Goal: Download file/media

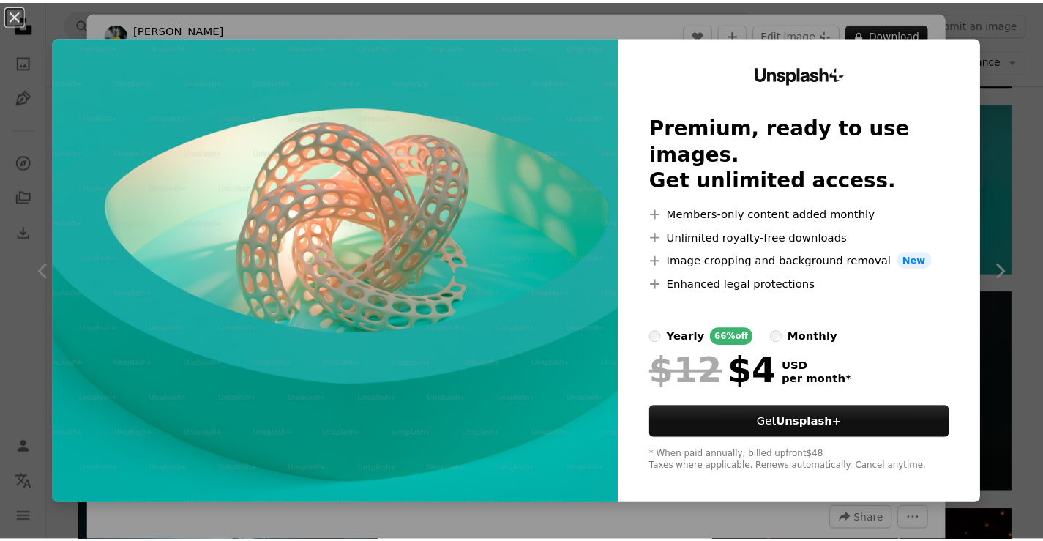
scroll to position [2856, 0]
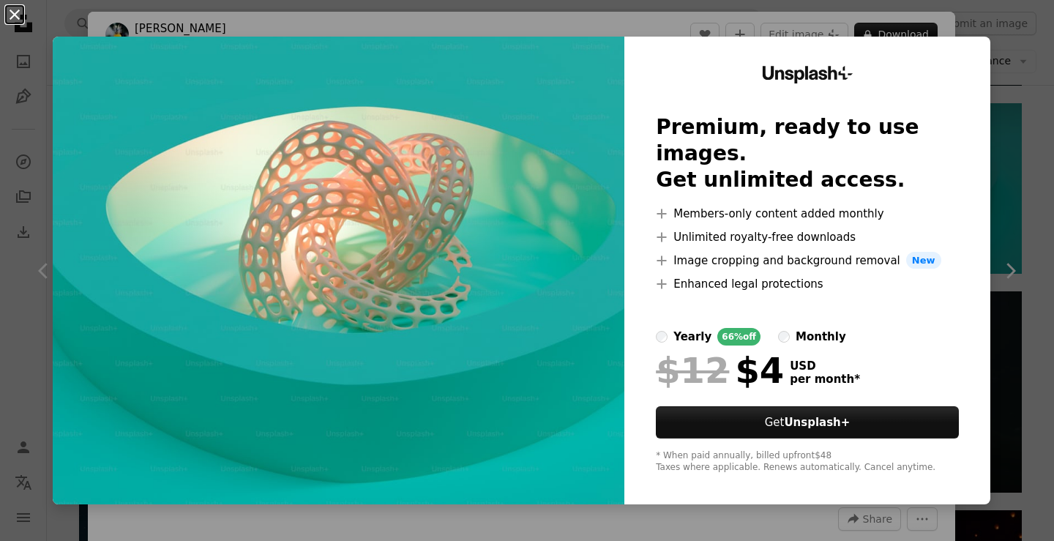
click at [16, 12] on button "An X shape" at bounding box center [15, 15] width 18 height 18
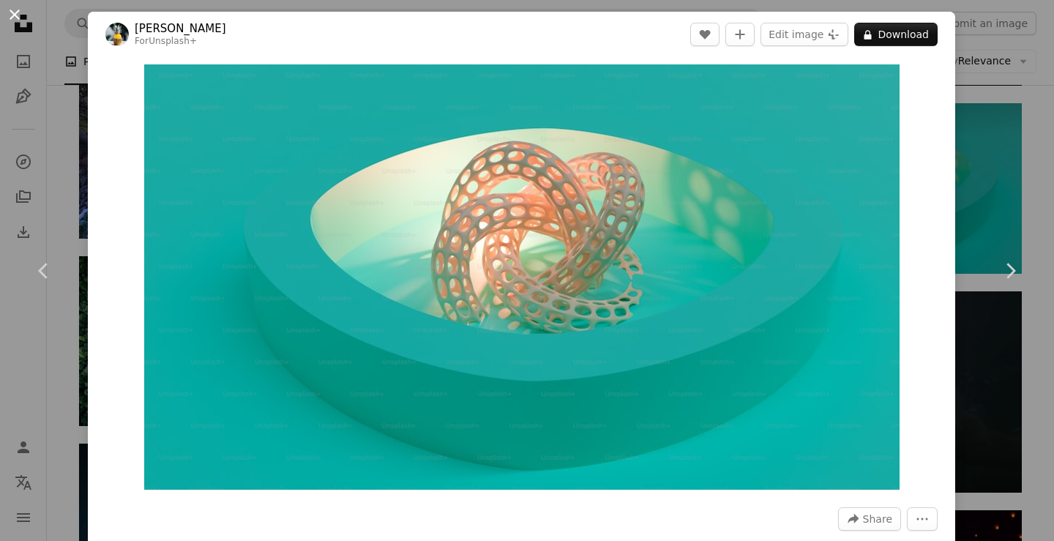
click at [15, 12] on button "An X shape" at bounding box center [15, 15] width 18 height 18
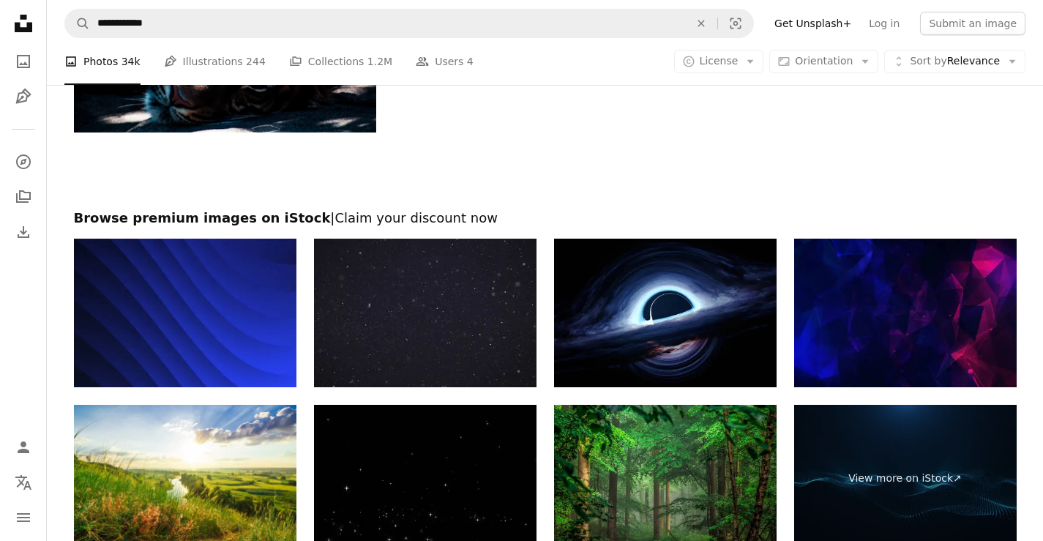
scroll to position [3661, 0]
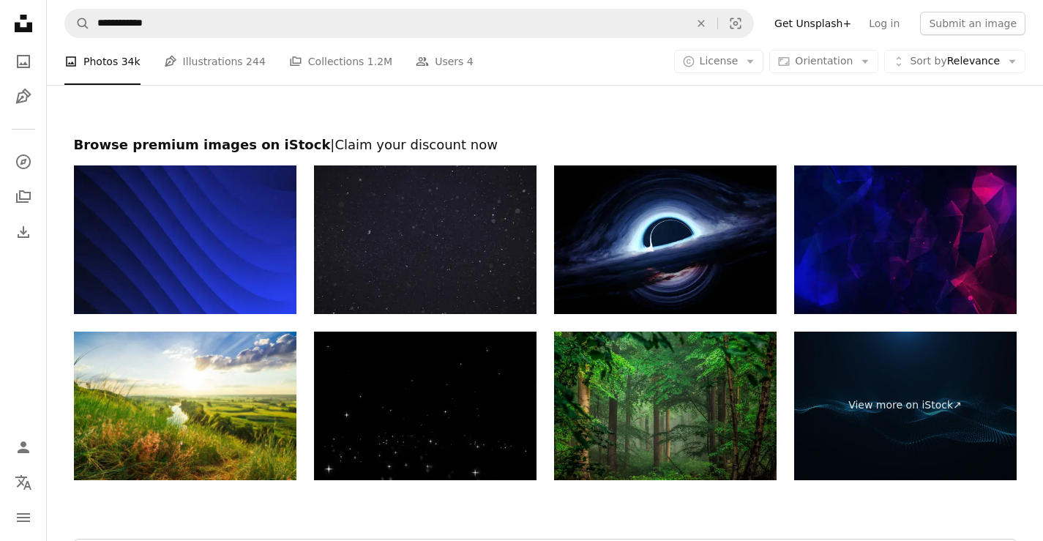
click at [639, 360] on img at bounding box center [665, 406] width 223 height 149
click at [630, 231] on img at bounding box center [665, 239] width 223 height 149
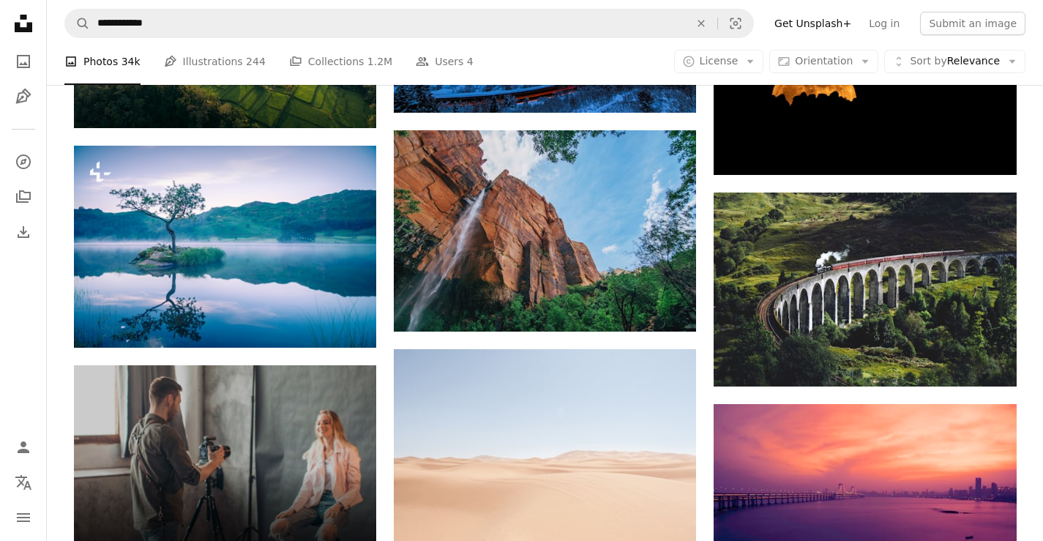
scroll to position [1751, 0]
